Goal: Navigation & Orientation: Find specific page/section

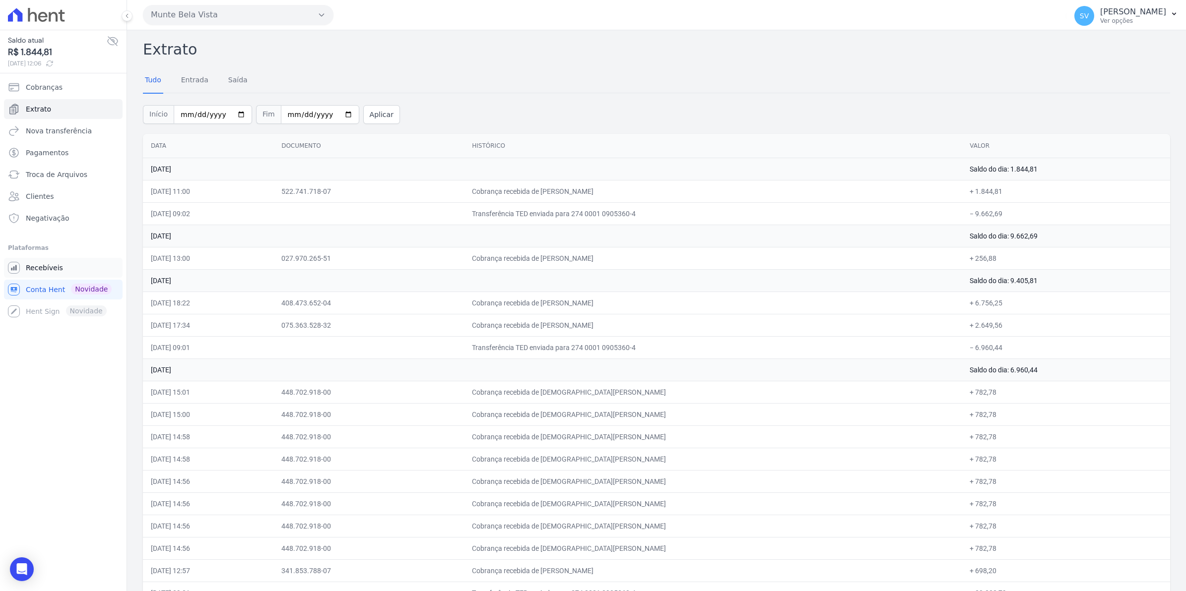
click at [51, 268] on span "Recebíveis" at bounding box center [44, 268] width 37 height 10
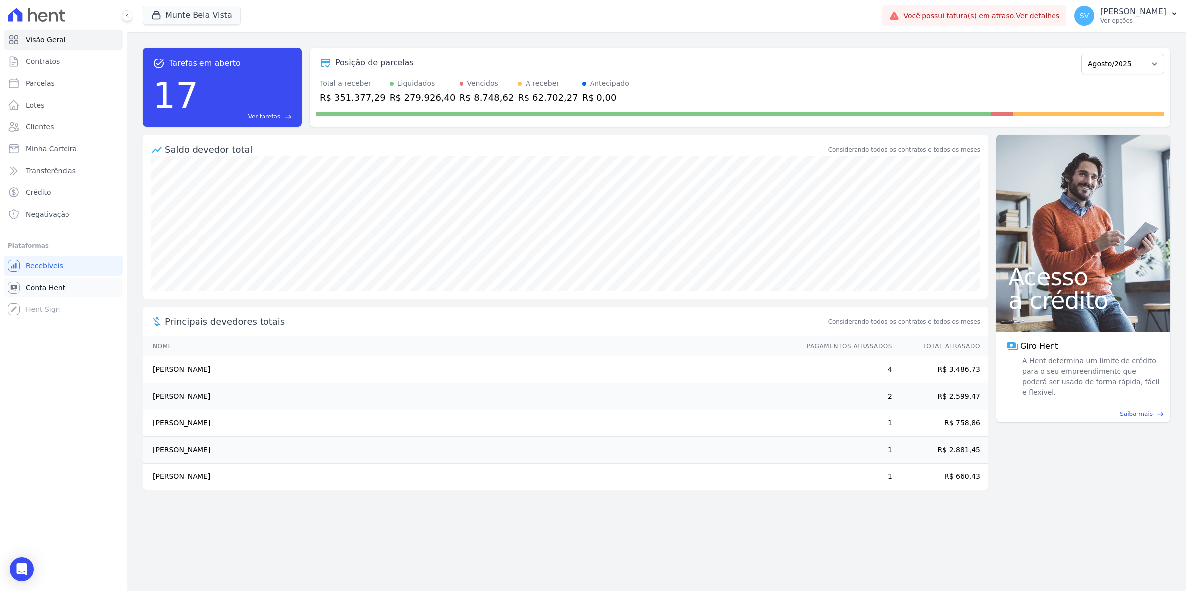
click at [53, 283] on span "Conta Hent" at bounding box center [45, 288] width 39 height 10
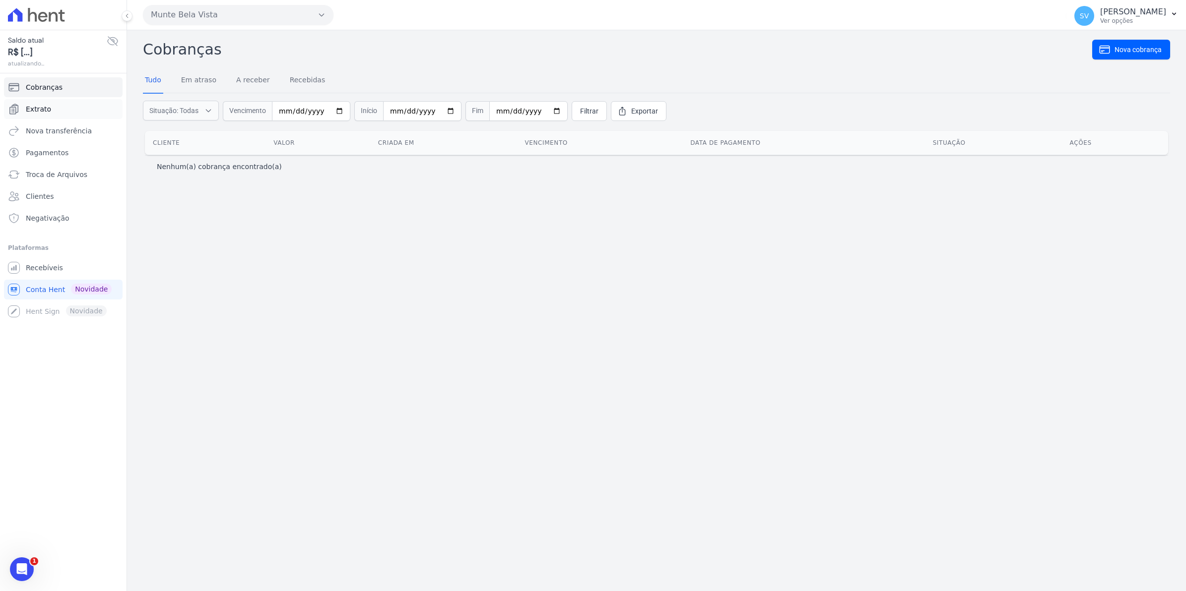
click at [47, 117] on link "Extrato" at bounding box center [63, 109] width 119 height 20
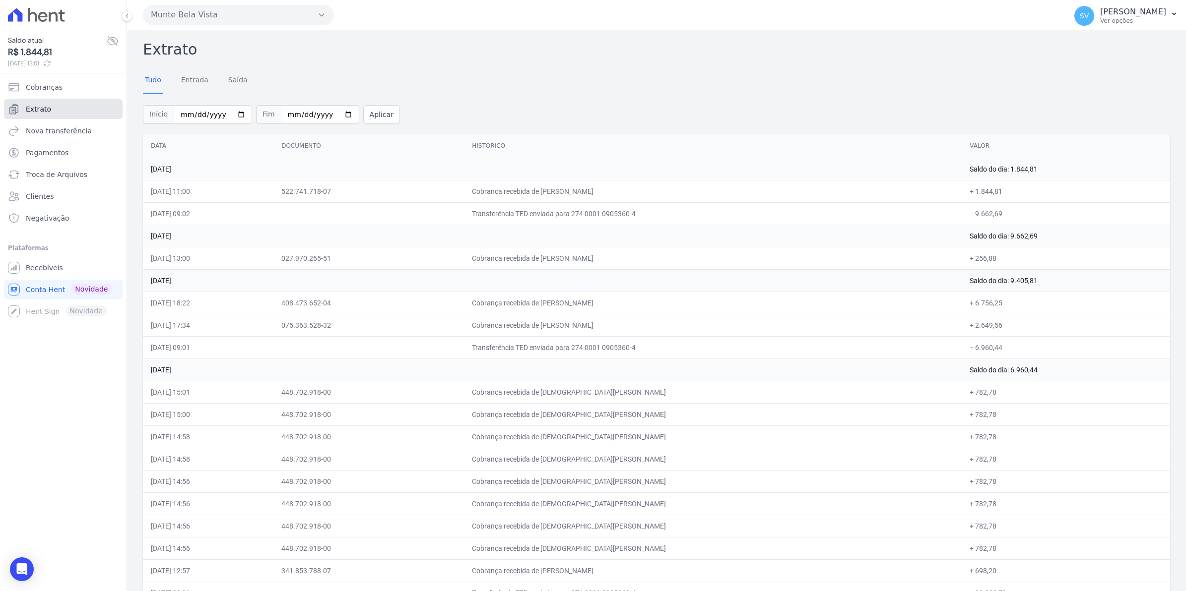
click at [47, 106] on span "Extrato" at bounding box center [38, 109] width 25 height 10
click at [40, 271] on span "Recebíveis" at bounding box center [44, 268] width 37 height 10
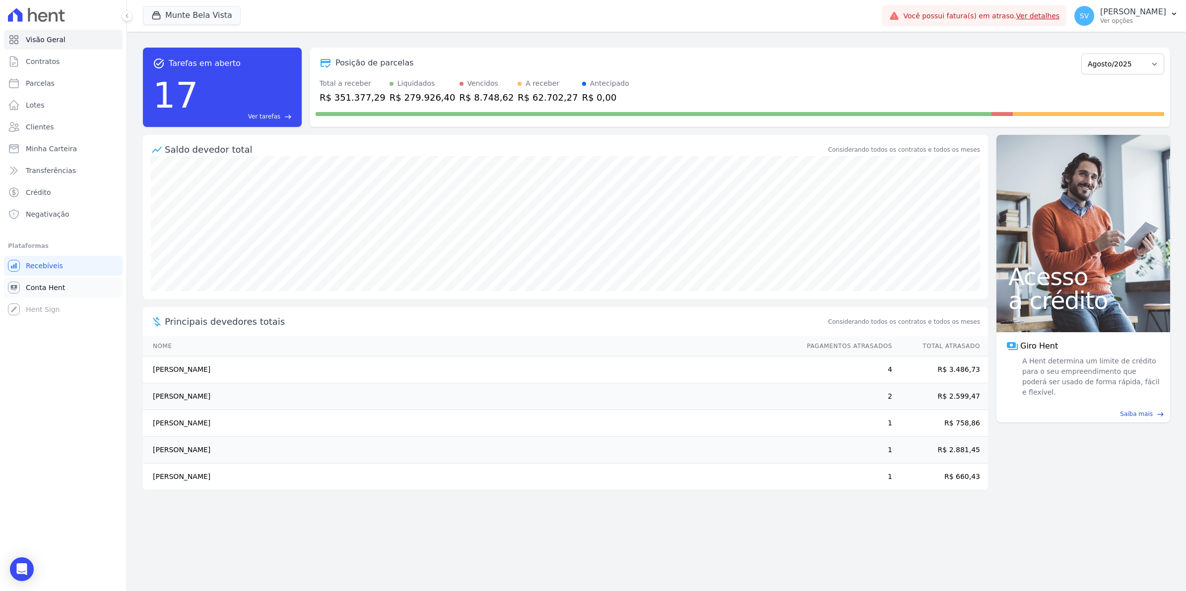
click at [42, 283] on span "Conta Hent" at bounding box center [45, 288] width 39 height 10
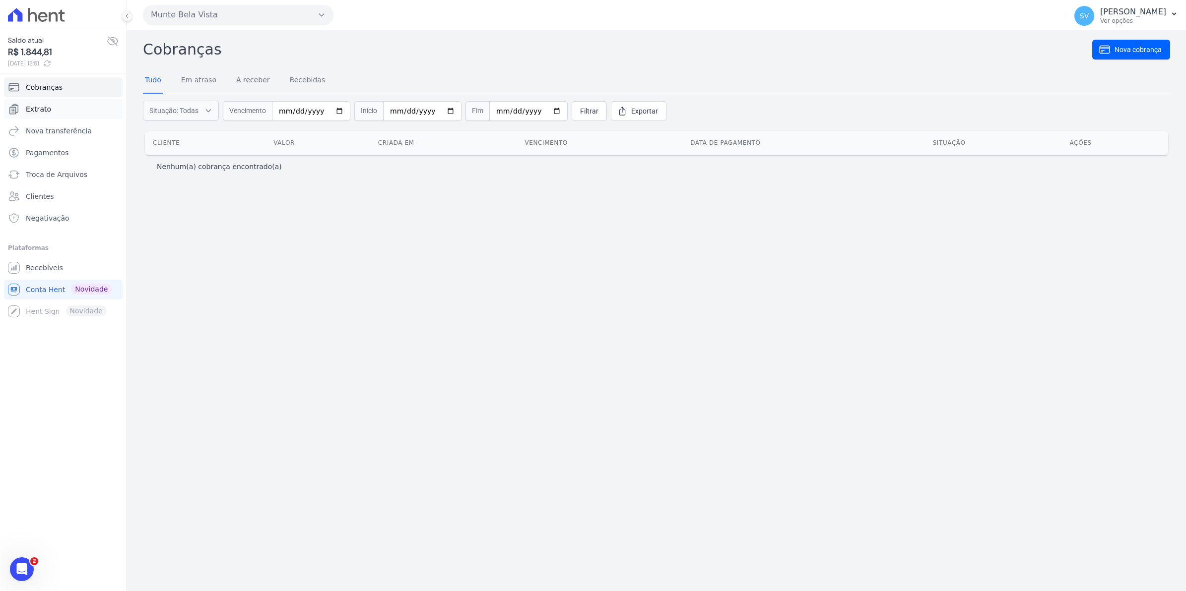
click at [41, 111] on span "Extrato" at bounding box center [38, 109] width 25 height 10
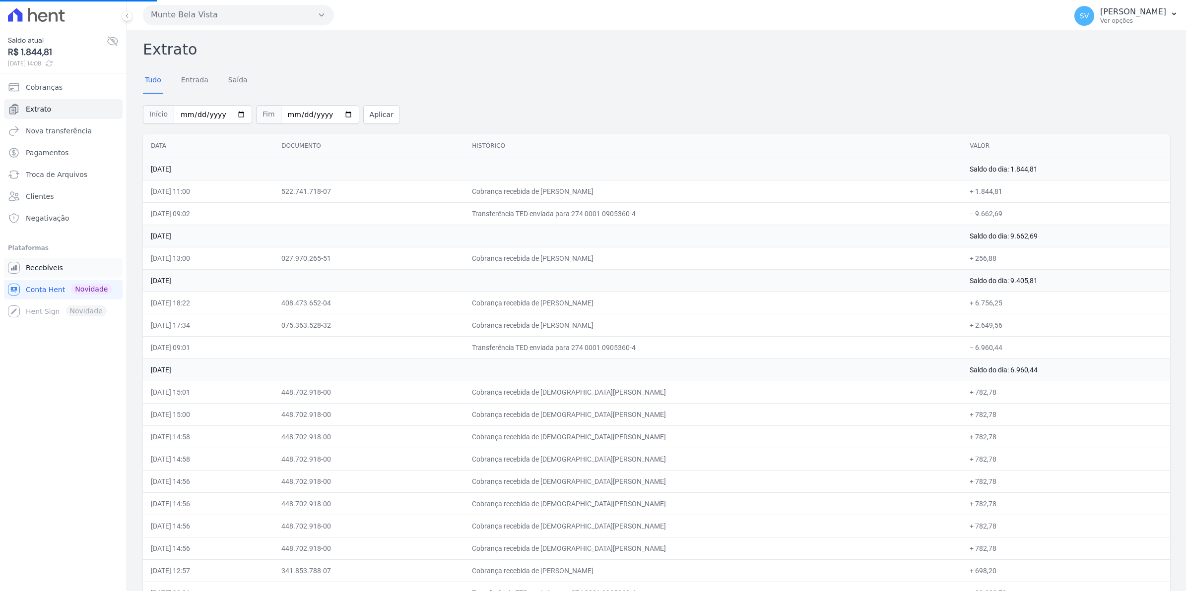
click at [48, 266] on span "Recebíveis" at bounding box center [44, 268] width 37 height 10
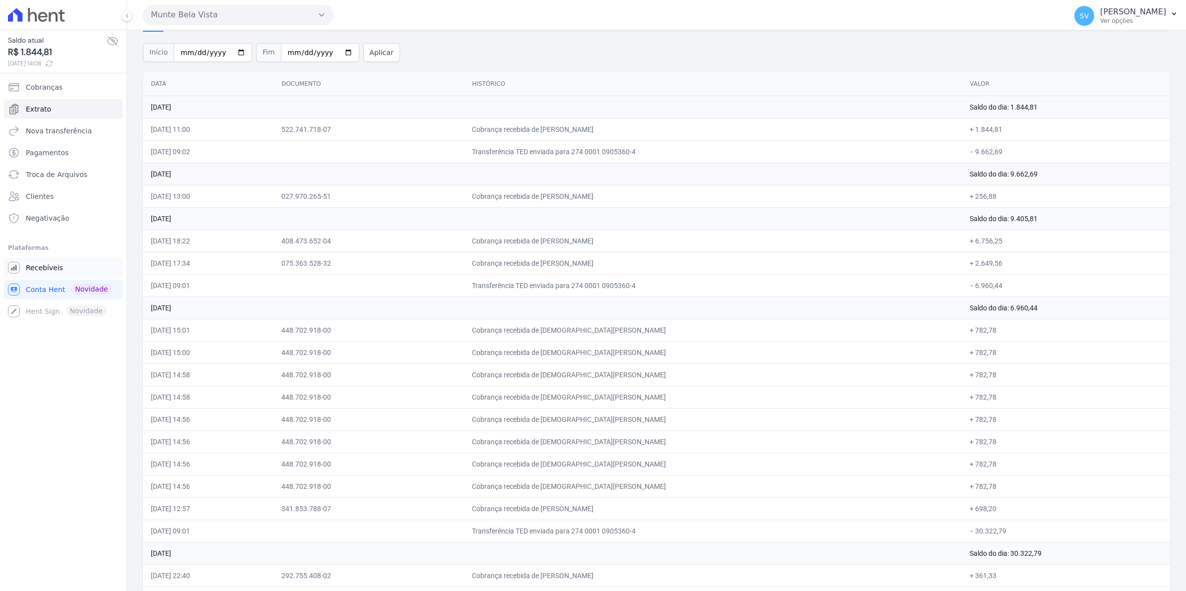
click at [44, 271] on span "Recebíveis" at bounding box center [44, 268] width 37 height 10
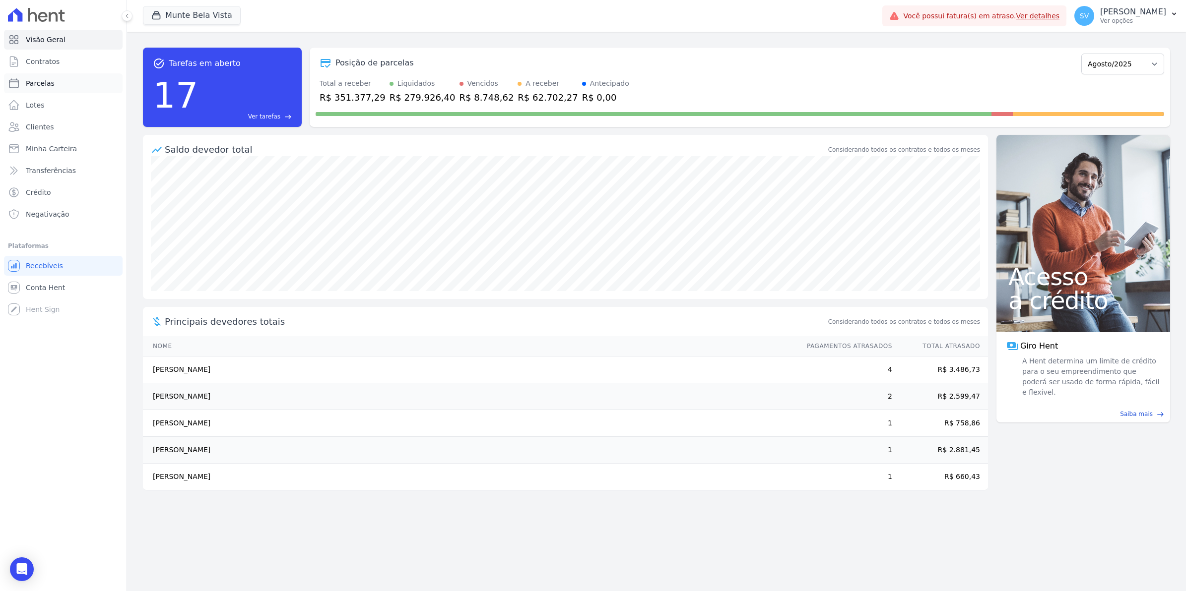
click at [28, 82] on span "Parcelas" at bounding box center [40, 83] width 29 height 10
select select
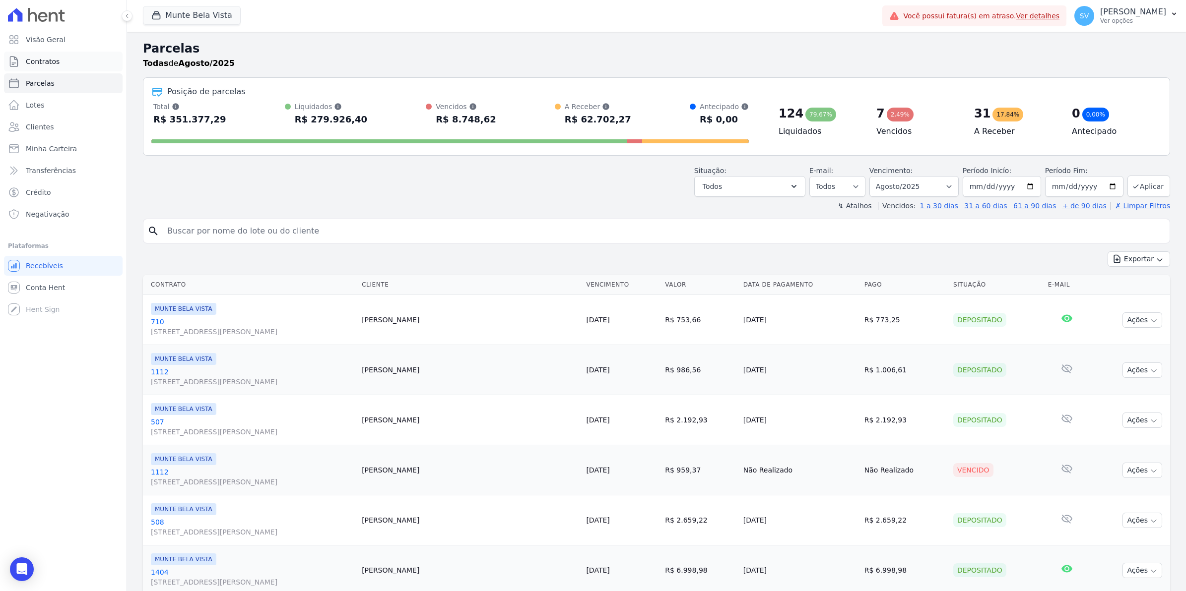
click at [64, 64] on link "Contratos" at bounding box center [63, 62] width 119 height 20
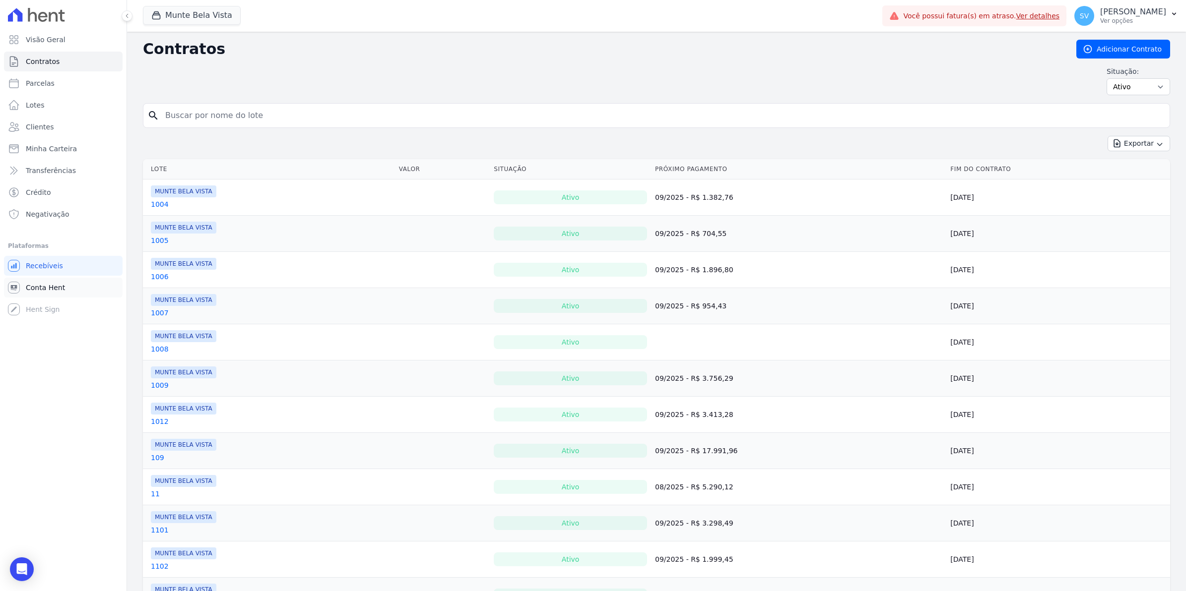
click at [34, 290] on span "Conta Hent" at bounding box center [45, 288] width 39 height 10
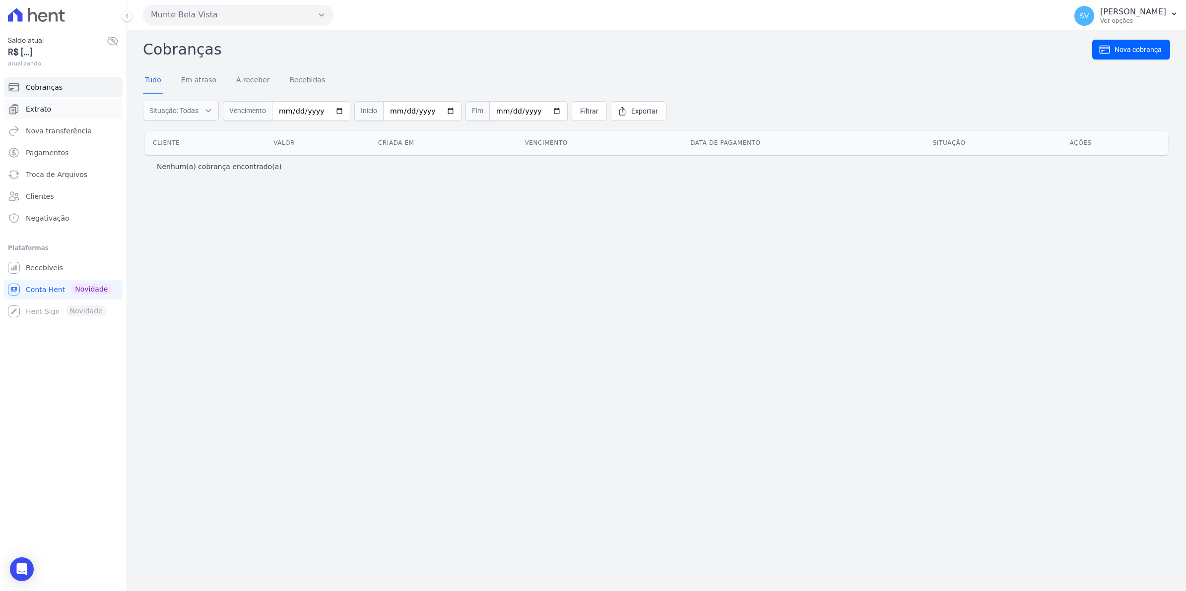
click at [22, 113] on link "Extrato" at bounding box center [63, 109] width 119 height 20
